Goal: Answer question/provide support

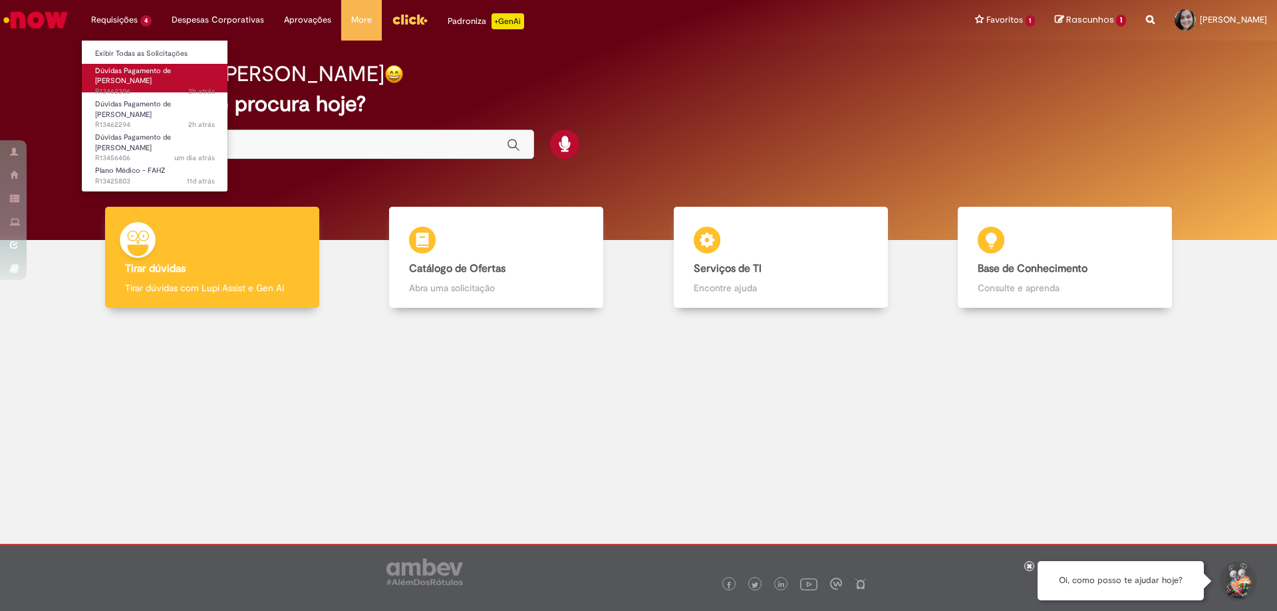
click at [140, 86] on span "2h atrás 2 horas atrás R13462306" at bounding box center [155, 91] width 120 height 11
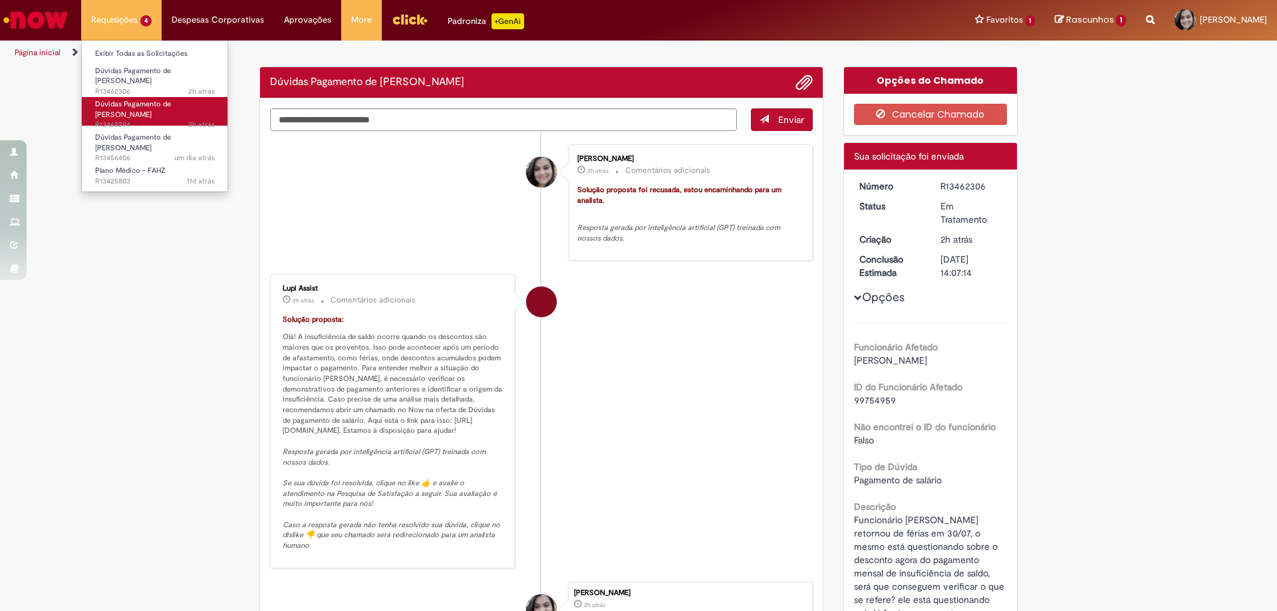
click at [134, 120] on span "2h atrás 2 horas atrás R13462294" at bounding box center [155, 125] width 120 height 11
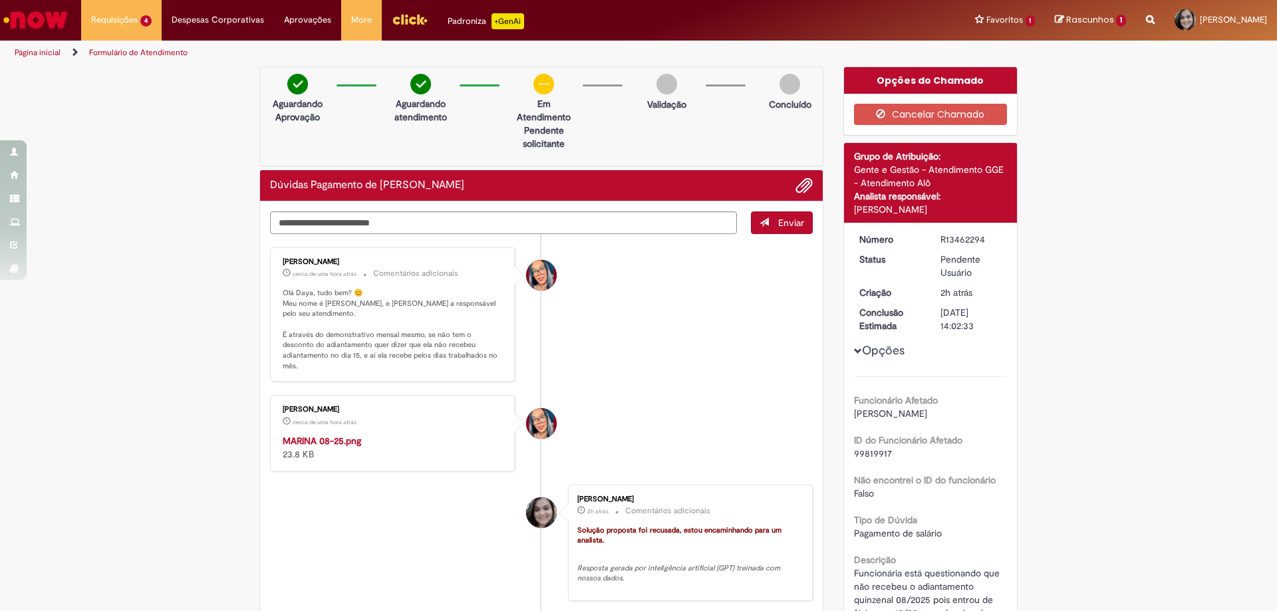
click at [457, 434] on img "Histórico de tíquete" at bounding box center [394, 434] width 222 height 0
click at [373, 220] on textarea "Digite sua mensagem aqui..." at bounding box center [503, 223] width 467 height 23
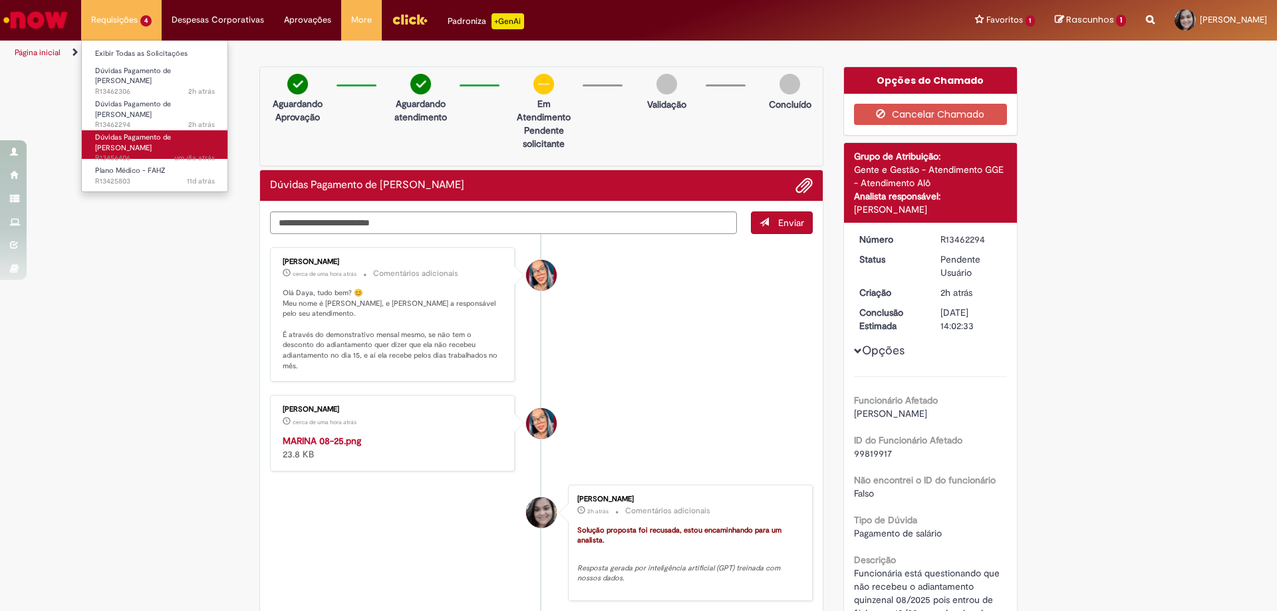
click at [122, 153] on span "um dia atrás um dia atrás R13456406" at bounding box center [155, 158] width 120 height 11
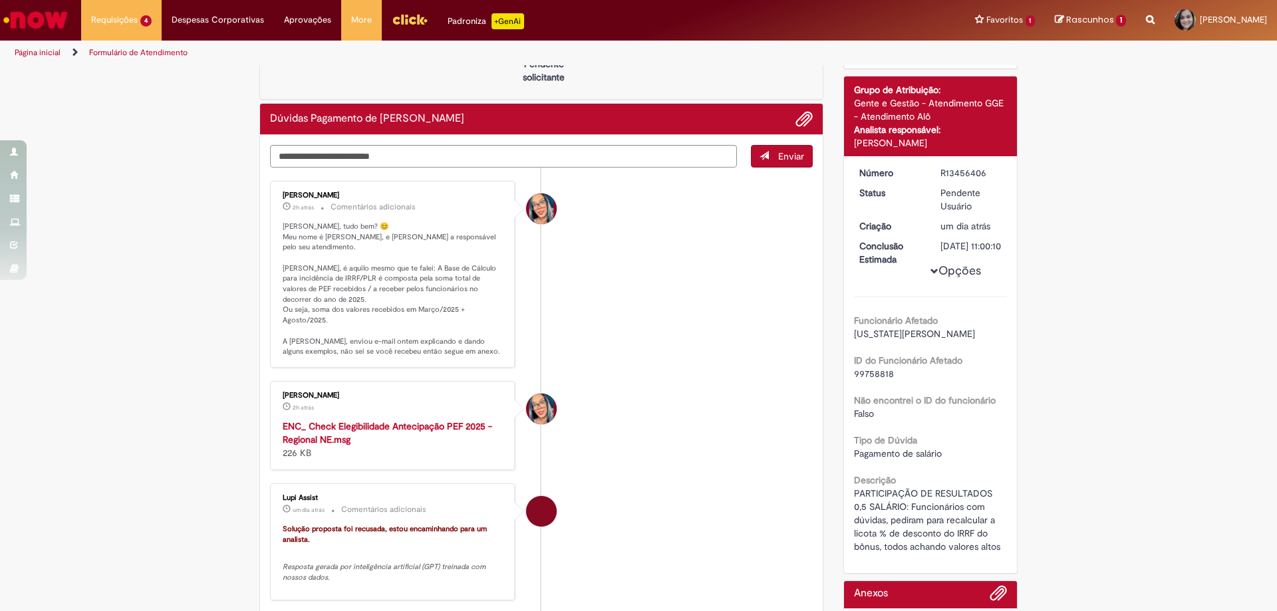
scroll to position [133, 0]
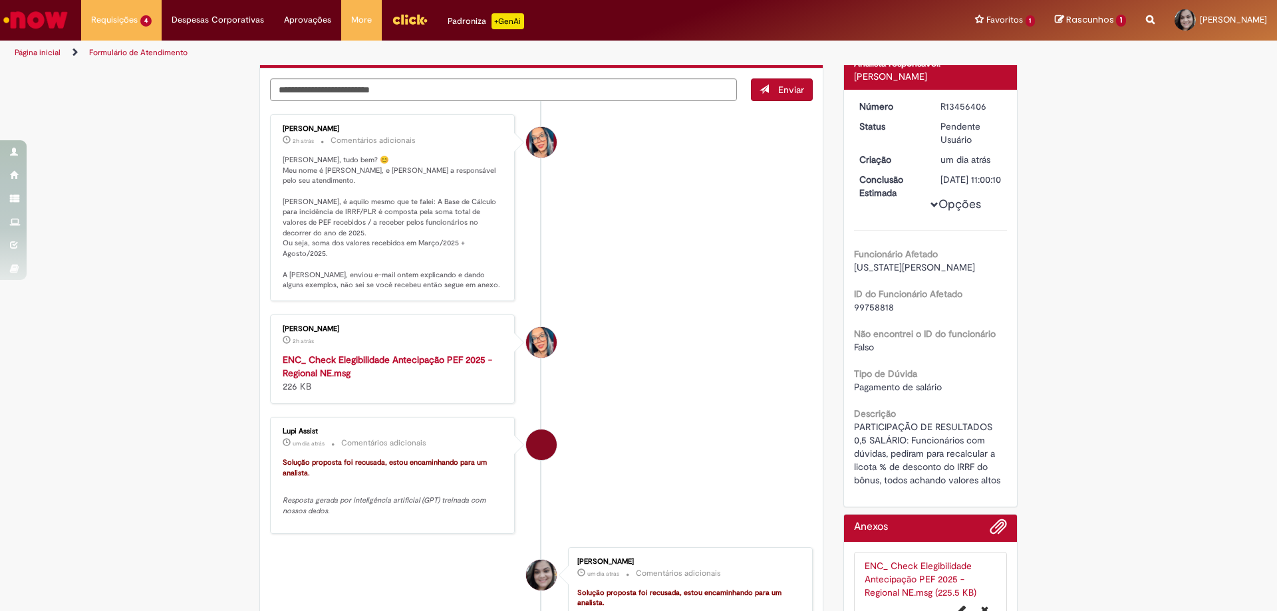
click at [337, 354] on strong "ENC_ Check Elegibilidade Antecipação PEF 2025 - Regional NE.msg" at bounding box center [388, 366] width 210 height 25
click at [398, 90] on textarea "Digite sua mensagem aqui..." at bounding box center [503, 89] width 467 height 23
type textarea "**********"
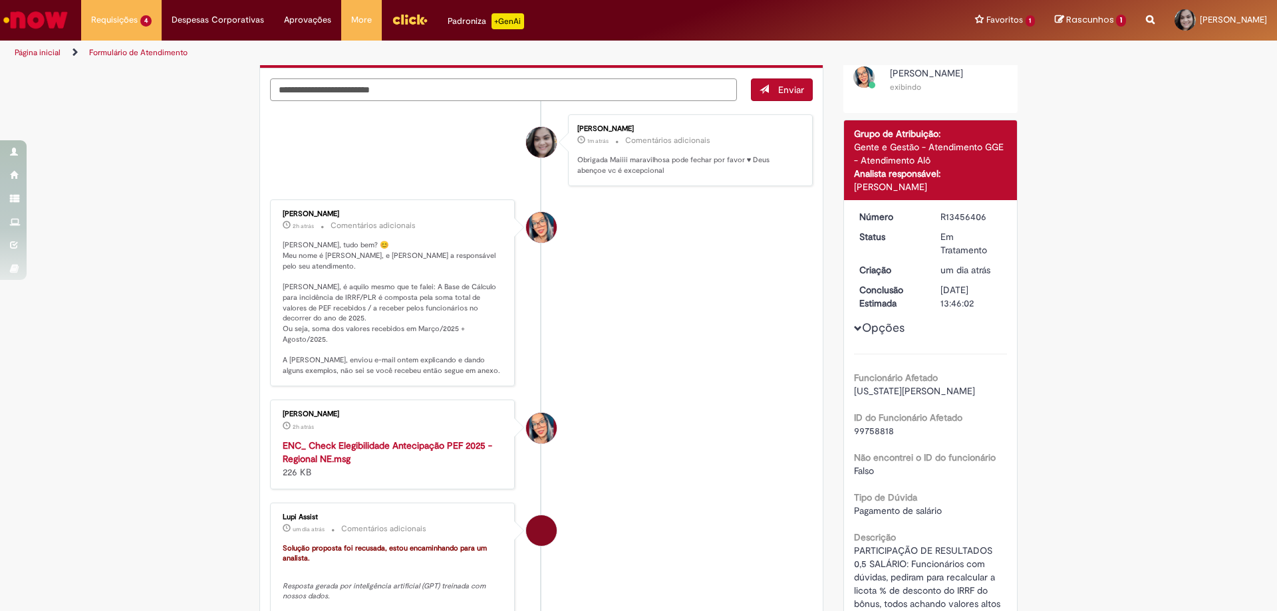
scroll to position [0, 0]
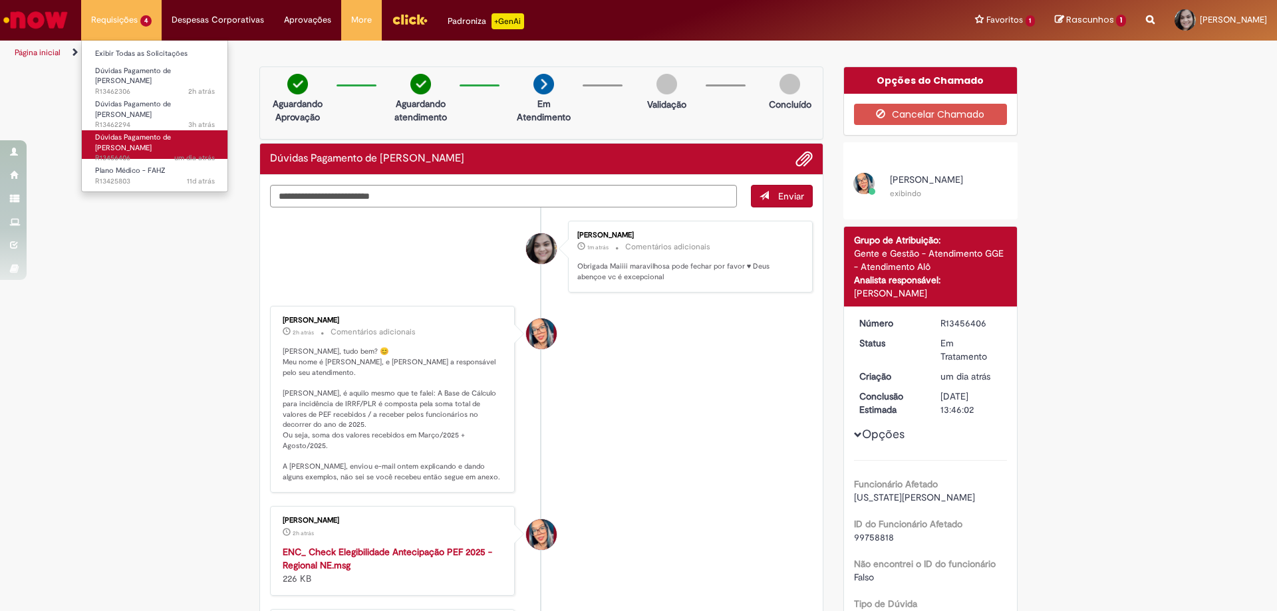
click at [123, 132] on span "Dúvidas Pagamento de [PERSON_NAME]" at bounding box center [133, 142] width 76 height 21
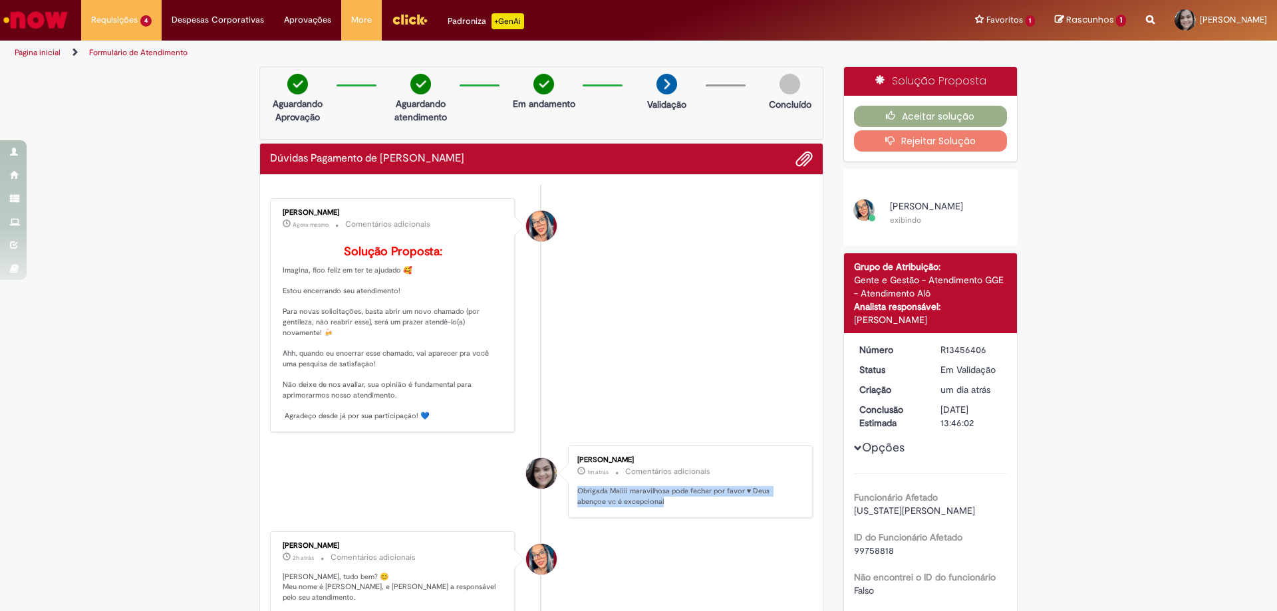
drag, startPoint x: 663, startPoint y: 533, endPoint x: 571, endPoint y: 512, distance: 94.2
click at [572, 512] on div "[PERSON_NAME] 1m atrás 1m atrás Comentários adicionais Obrigada Maiiii maravilh…" at bounding box center [690, 482] width 237 height 65
copy p "Obrigada Maiiii maravilhosa pode fechar por favor ♥ Deus abençoe vc é excepcion…"
click at [905, 109] on button "Aceitar solução" at bounding box center [931, 116] width 154 height 21
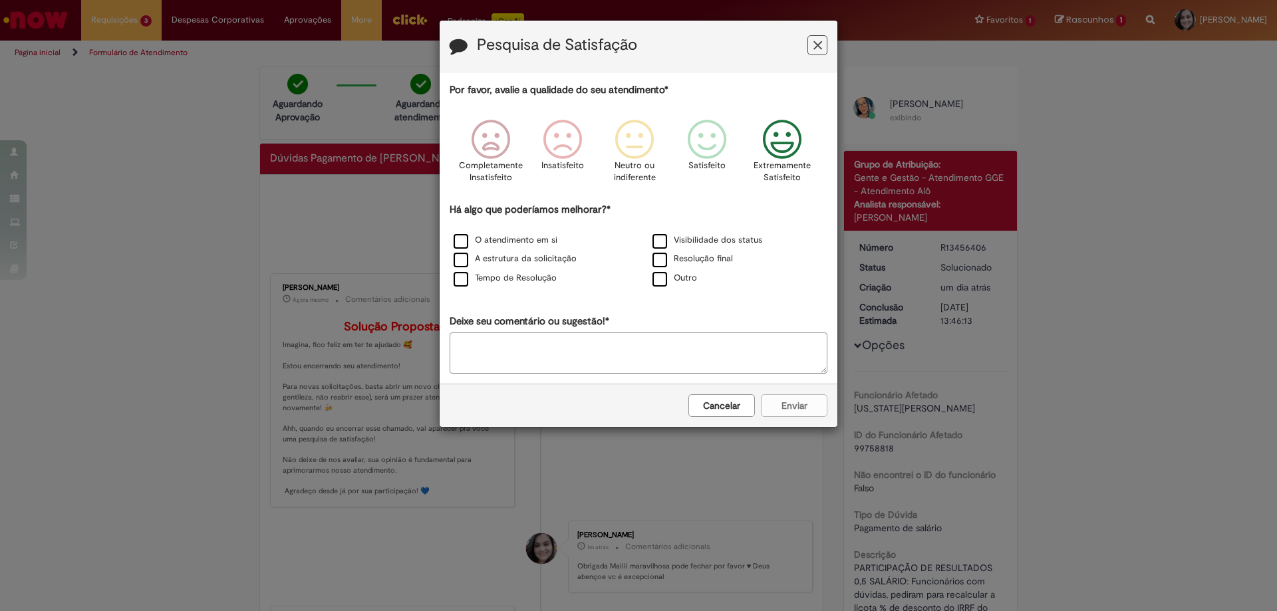
click at [788, 145] on icon "Feedback" at bounding box center [783, 140] width 50 height 40
click at [498, 239] on label "O atendimento em si" at bounding box center [506, 240] width 104 height 13
click at [520, 360] on textarea "Deixe seu comentário ou sugestão!*" at bounding box center [639, 353] width 378 height 41
paste textarea "**********"
type textarea "**********"
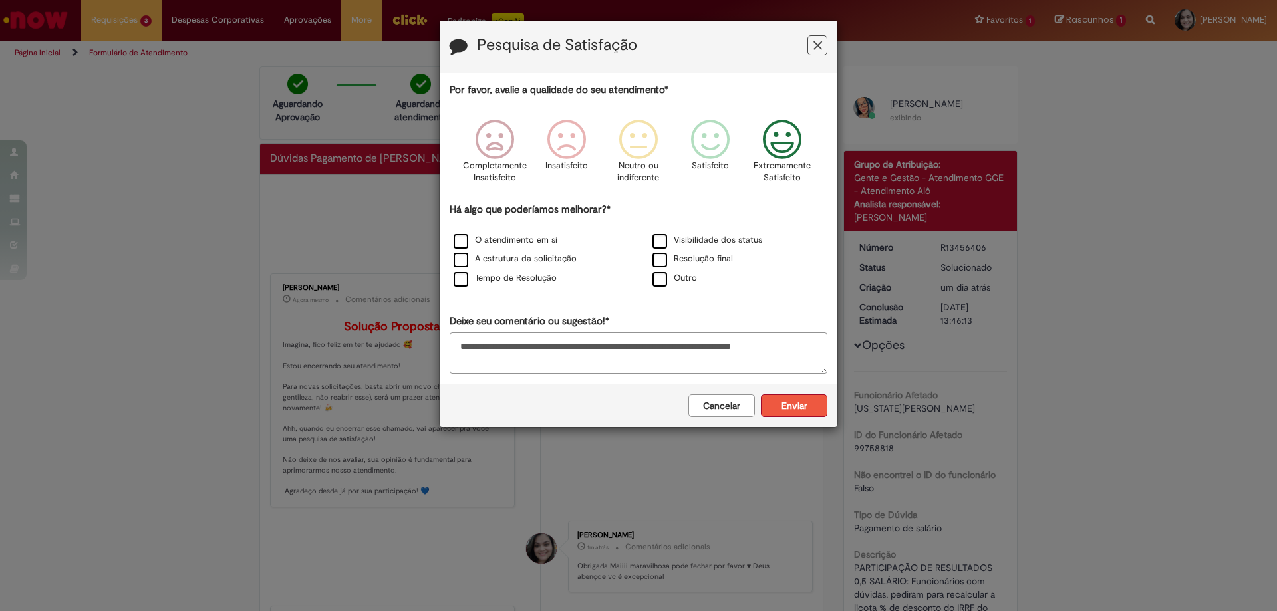
click at [810, 408] on button "Enviar" at bounding box center [794, 405] width 67 height 23
